Goal: Transaction & Acquisition: Subscribe to service/newsletter

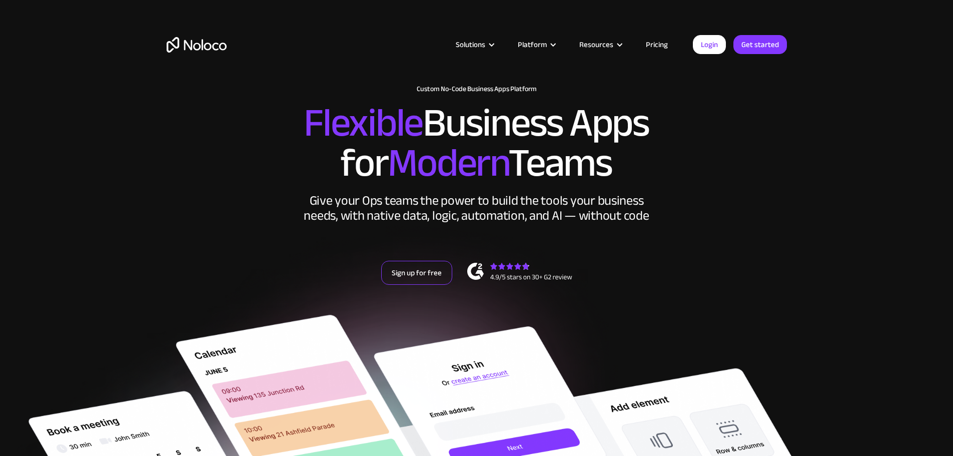
click at [428, 285] on link "Sign up for free" at bounding box center [416, 273] width 71 height 24
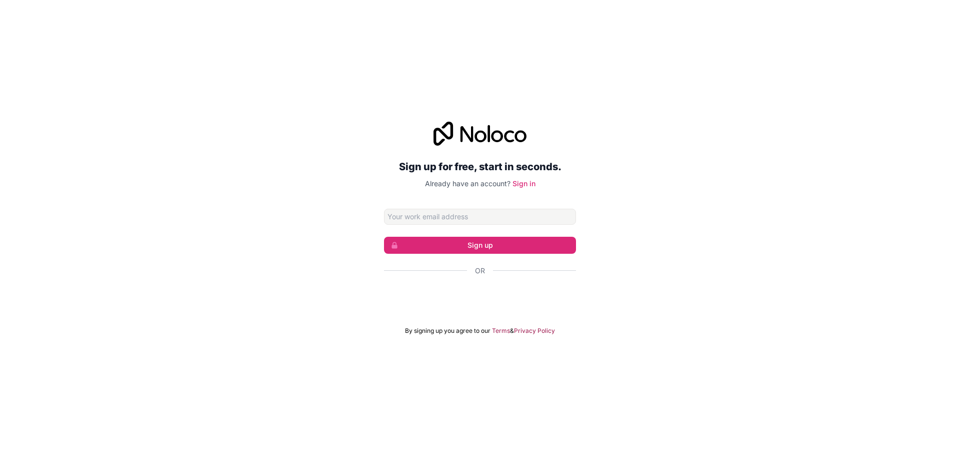
click at [424, 217] on input "Email address" at bounding box center [480, 217] width 192 height 16
click at [433, 216] on input "Email address" at bounding box center [480, 217] width 192 height 16
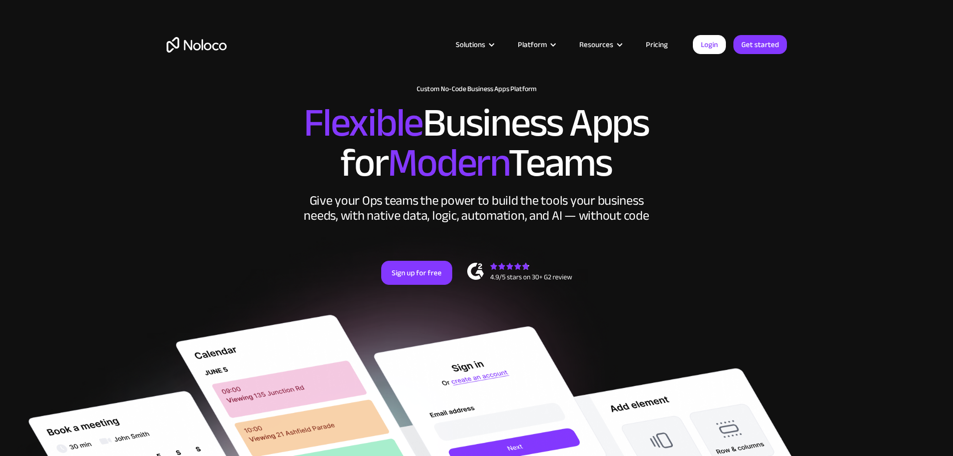
click at [716, 48] on link "Login" at bounding box center [709, 44] width 33 height 19
